Goal: Information Seeking & Learning: Find specific fact

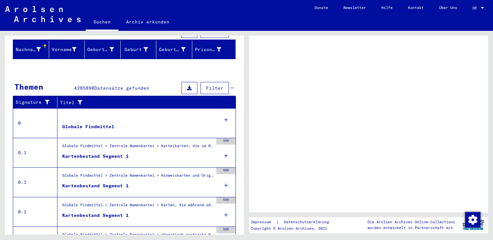
scroll to position [46, 0]
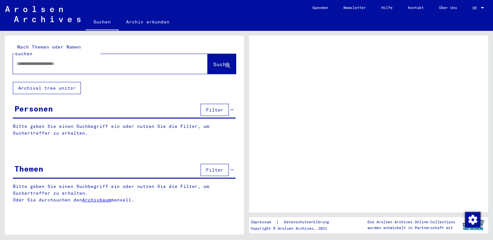
type input "****"
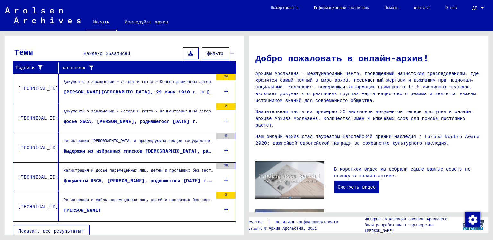
scroll to position [207, 0]
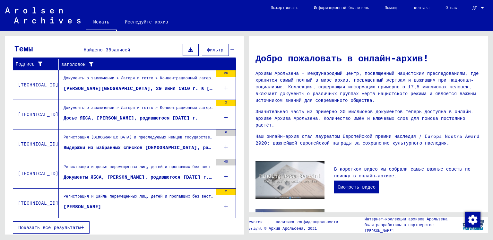
click at [44, 225] on font "Показать все результаты" at bounding box center [49, 227] width 62 height 6
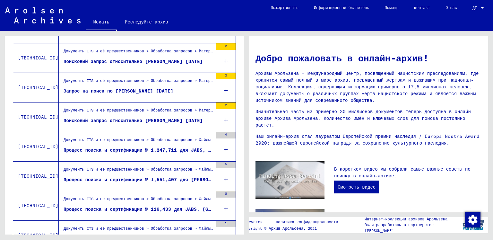
scroll to position [541, 0]
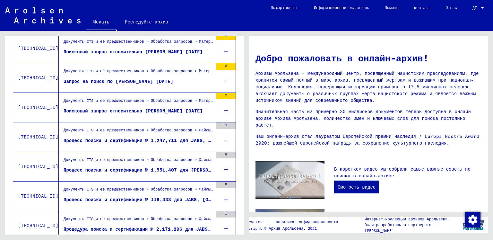
drag, startPoint x: 222, startPoint y: 136, endPoint x: 179, endPoint y: 136, distance: 43.7
click at [179, 137] on font "Процесс поиска и сертификации № 1,247,711 для JABS, [PERSON_NAME], родившийся 2…" at bounding box center [217, 140] width 306 height 6
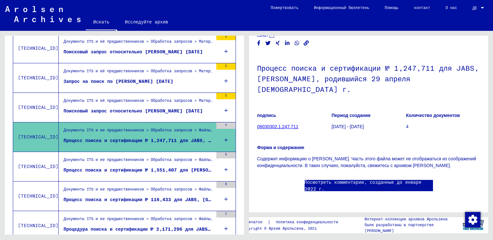
scroll to position [32, 0]
click at [311, 179] on font "Посмотреть комментарии, созданные до января 2022 г." at bounding box center [363, 185] width 117 height 13
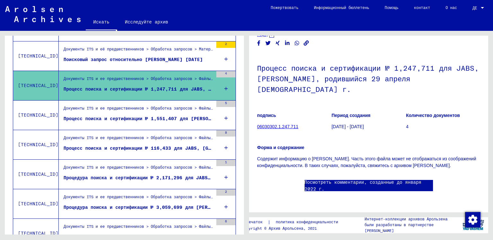
scroll to position [605, 0]
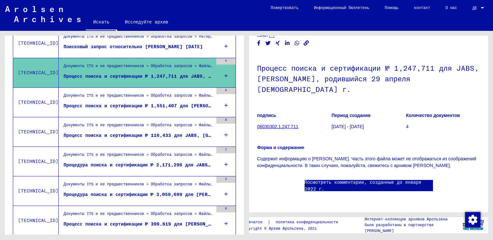
click at [163, 95] on font "Документы ITS и ее предшественников > Обработка запросов > Файлы ITS по делам с…" at bounding box center [368, 95] width 608 height 5
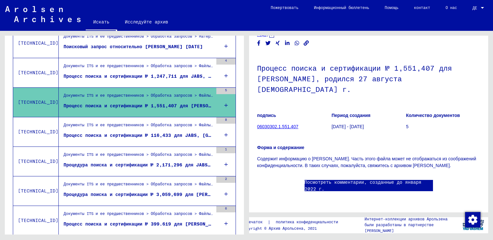
scroll to position [51, 0]
